Goal: Check status: Check status

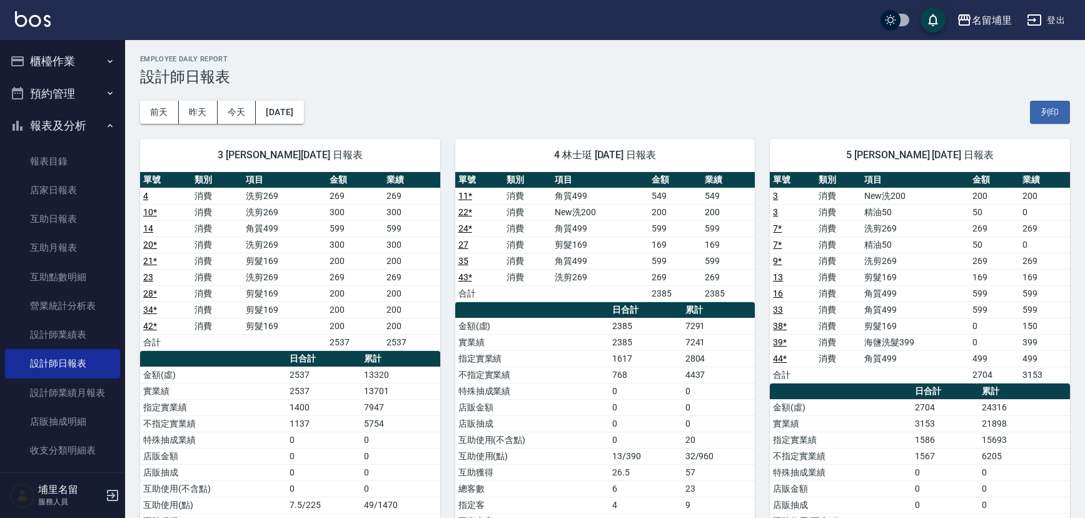
scroll to position [682, 0]
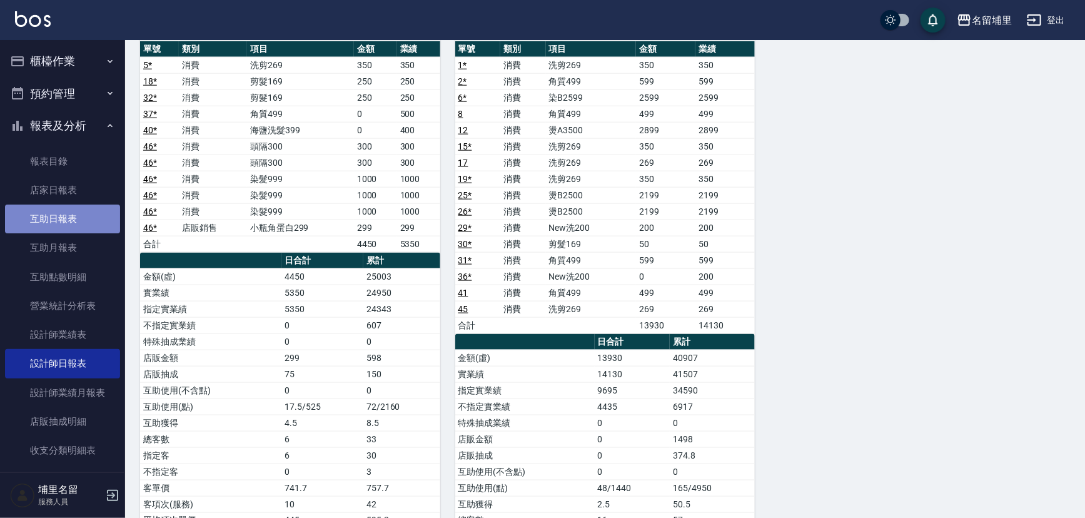
click at [64, 228] on link "互助日報表" at bounding box center [62, 219] width 115 height 29
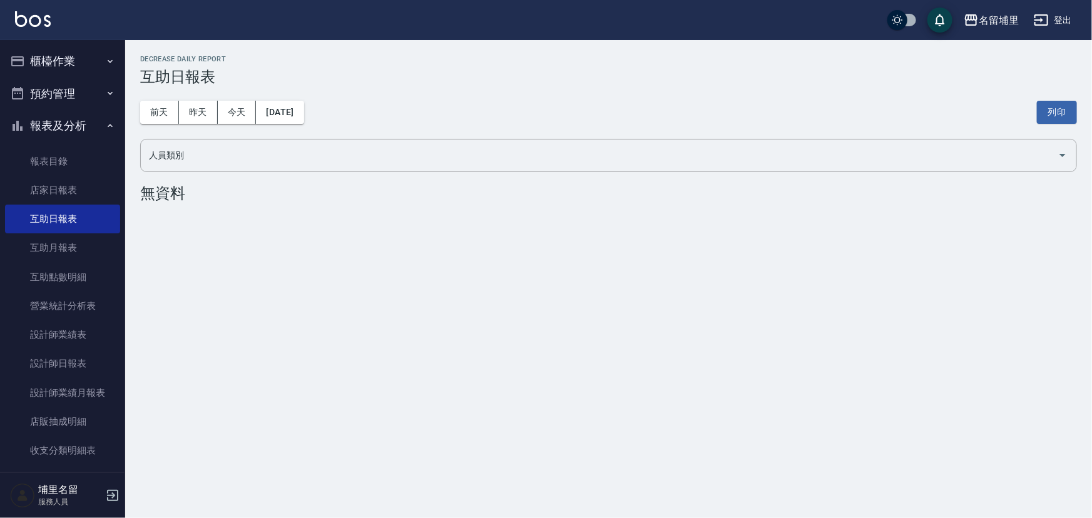
click at [200, 124] on div "[DATE] [DATE] [DATE] [DATE] 列印" at bounding box center [608, 112] width 936 height 53
click at [202, 114] on button "昨天" at bounding box center [198, 112] width 39 height 23
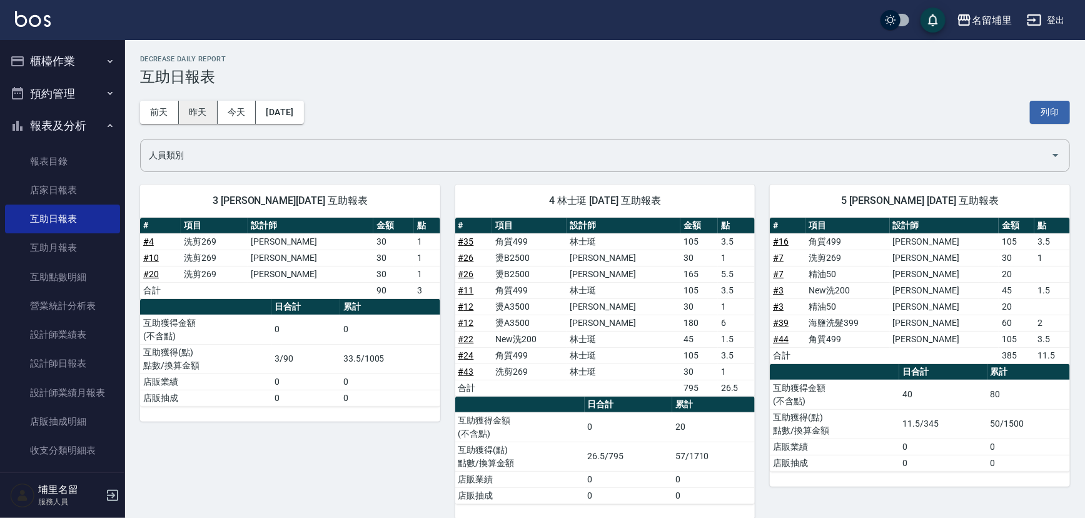
click at [211, 104] on button "昨天" at bounding box center [198, 112] width 39 height 23
click at [169, 117] on button "前天" at bounding box center [159, 112] width 39 height 23
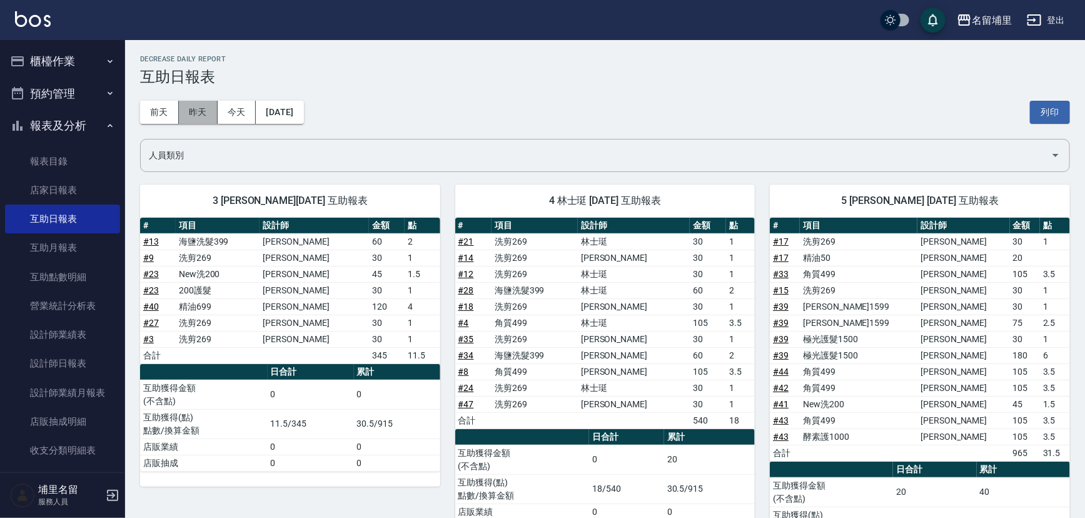
click at [197, 106] on button "昨天" at bounding box center [198, 112] width 39 height 23
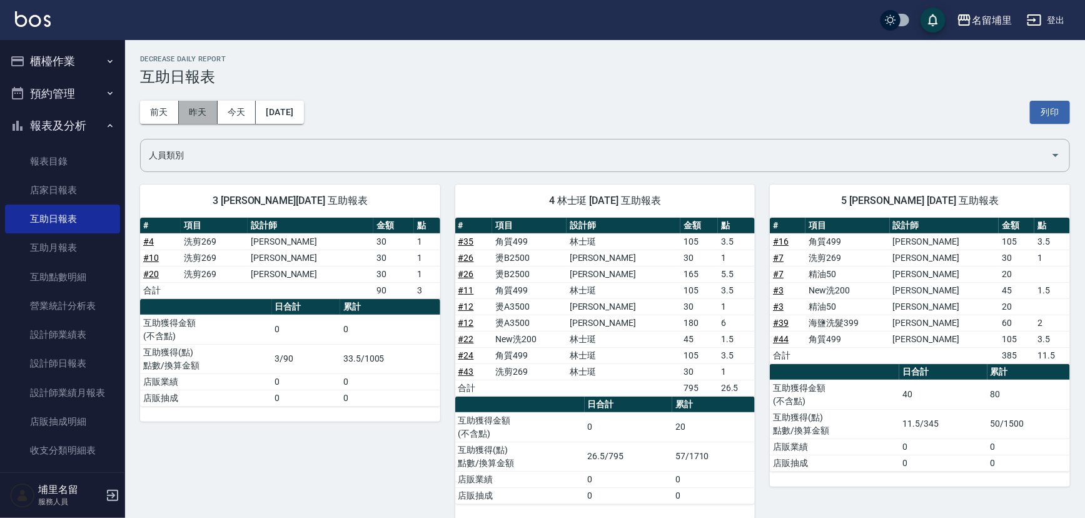
click at [191, 116] on button "昨天" at bounding box center [198, 112] width 39 height 23
